Goal: Information Seeking & Learning: Check status

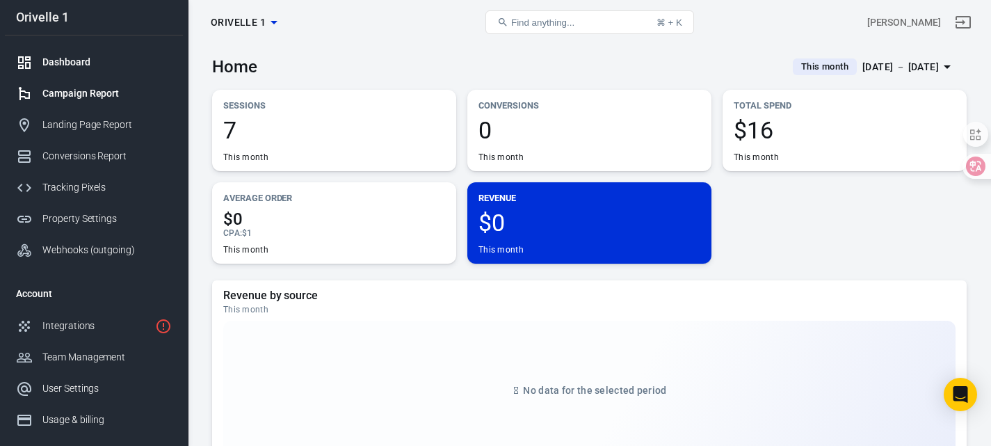
click at [91, 103] on link "Campaign Report" at bounding box center [94, 93] width 178 height 31
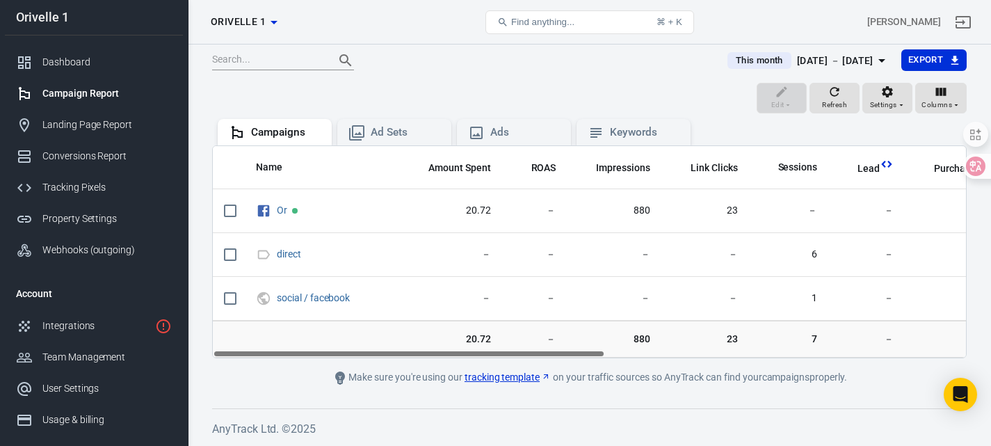
drag, startPoint x: 469, startPoint y: 354, endPoint x: 319, endPoint y: 322, distance: 153.6
click at [316, 327] on div "Name Amount Spent ROAS Impressions Link Clicks Sessions Lead Purchase Revenue A…" at bounding box center [589, 251] width 755 height 213
click at [67, 68] on div "Dashboard" at bounding box center [106, 62] width 129 height 15
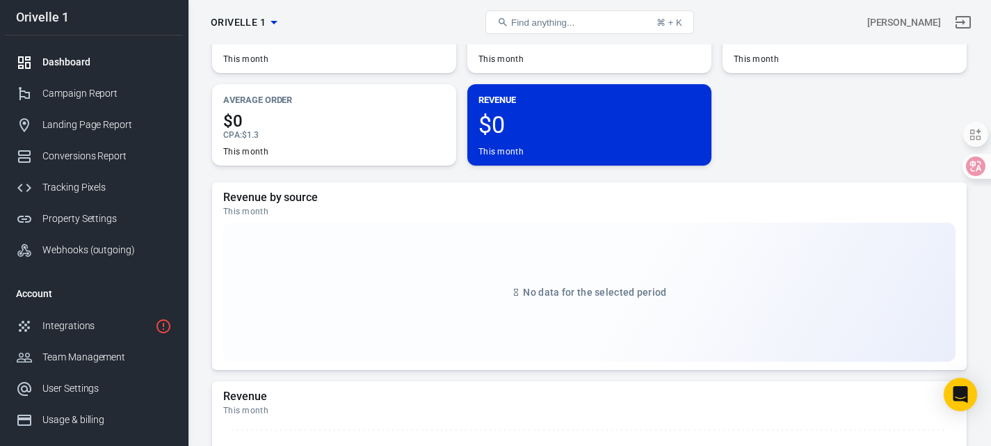
click at [250, 57] on div "This month" at bounding box center [245, 59] width 45 height 11
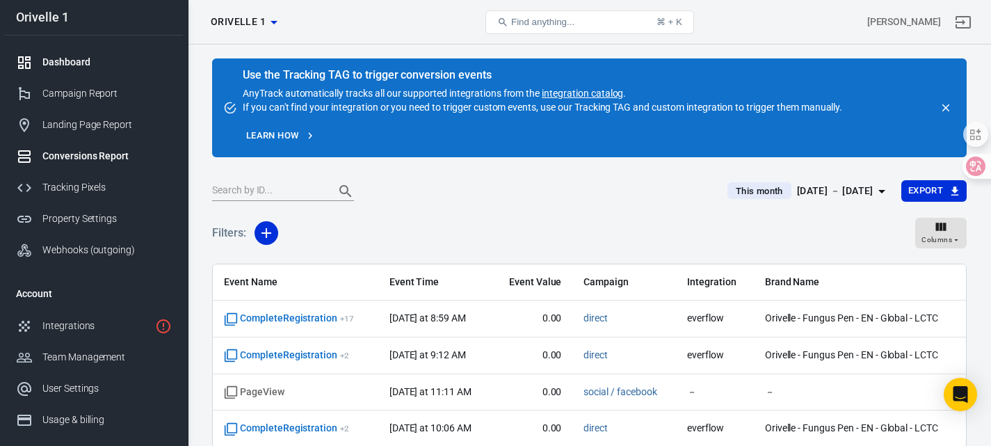
click at [58, 60] on div "Dashboard" at bounding box center [106, 62] width 129 height 15
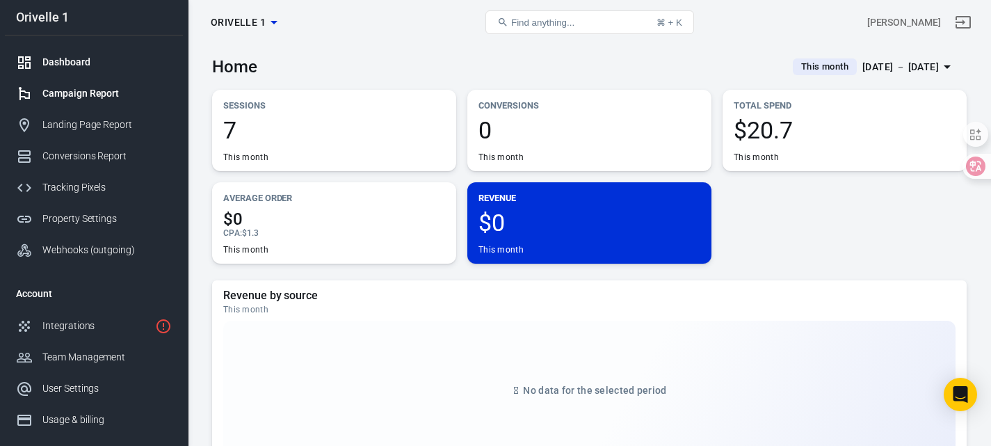
click at [54, 94] on div "Campaign Report" at bounding box center [106, 93] width 129 height 15
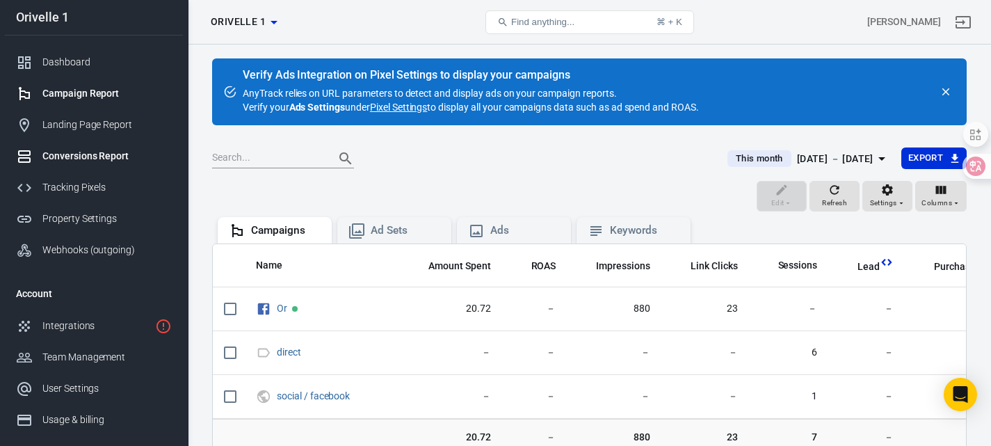
click at [82, 163] on link "Conversions Report" at bounding box center [94, 155] width 178 height 31
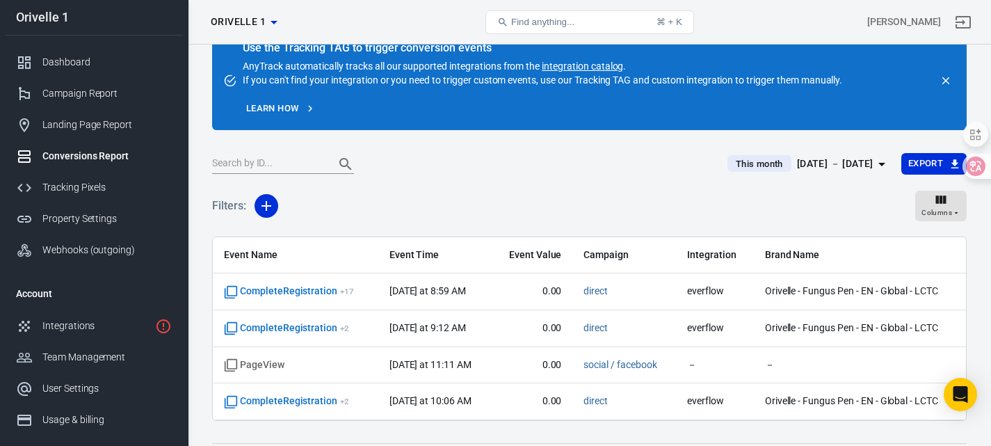
scroll to position [62, 0]
